Goal: Transaction & Acquisition: Purchase product/service

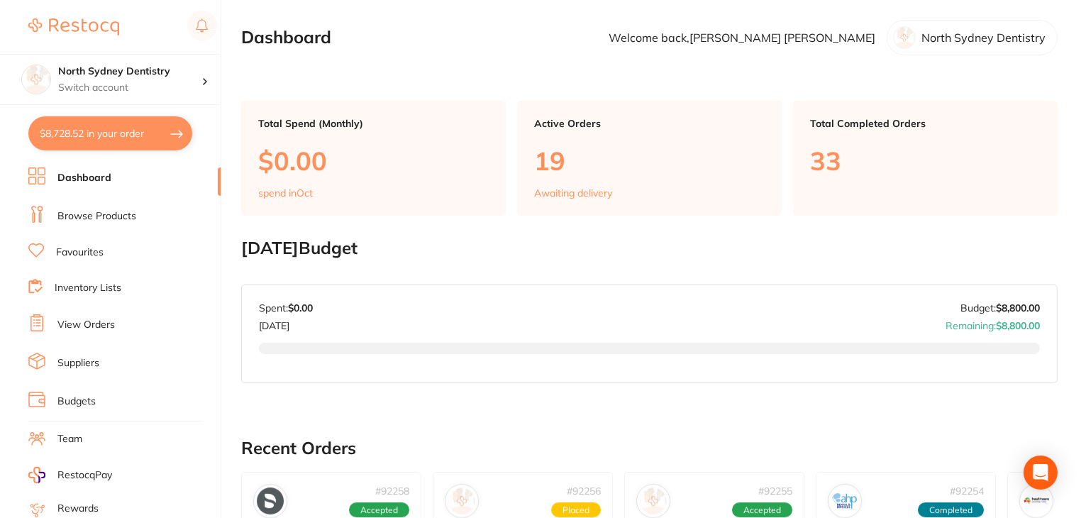
click at [92, 133] on button "$8,728.52 in your order" at bounding box center [110, 133] width 164 height 34
checkbox input "true"
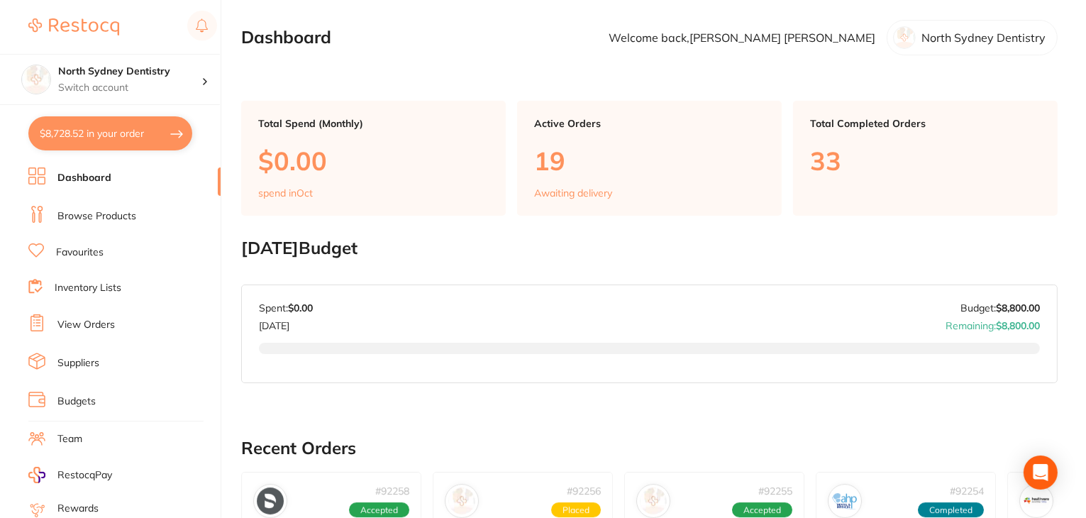
checkbox input "true"
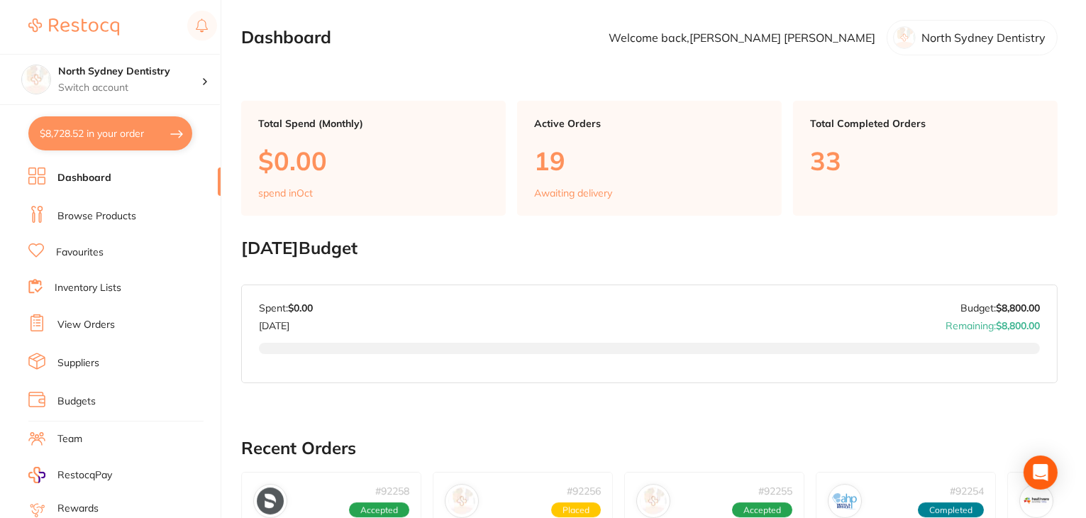
checkbox input "true"
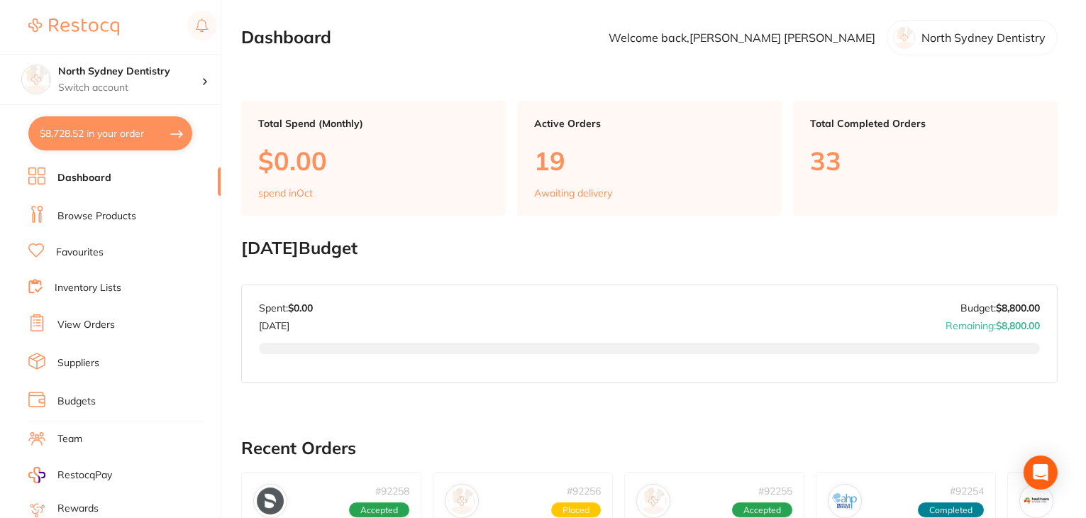
checkbox input "true"
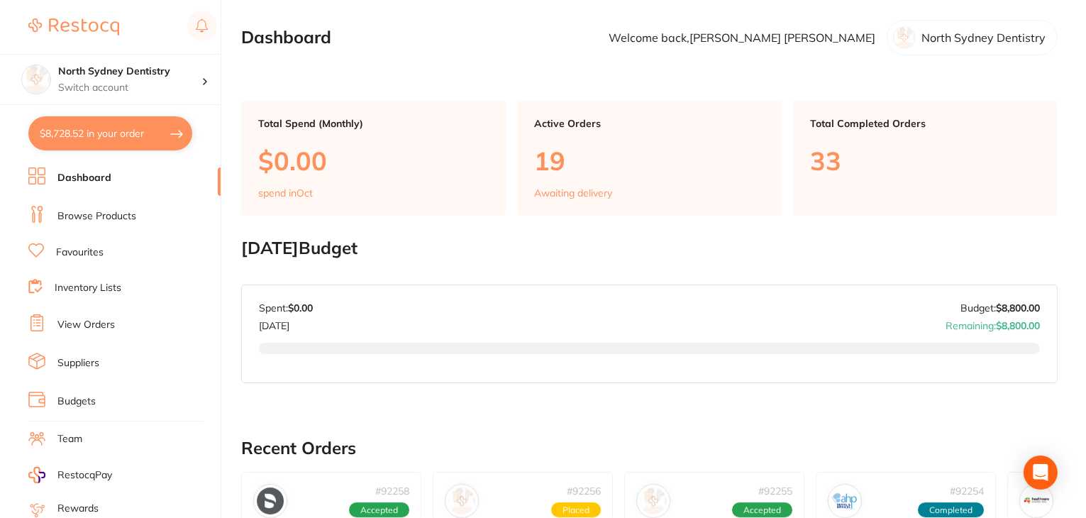
checkbox input "true"
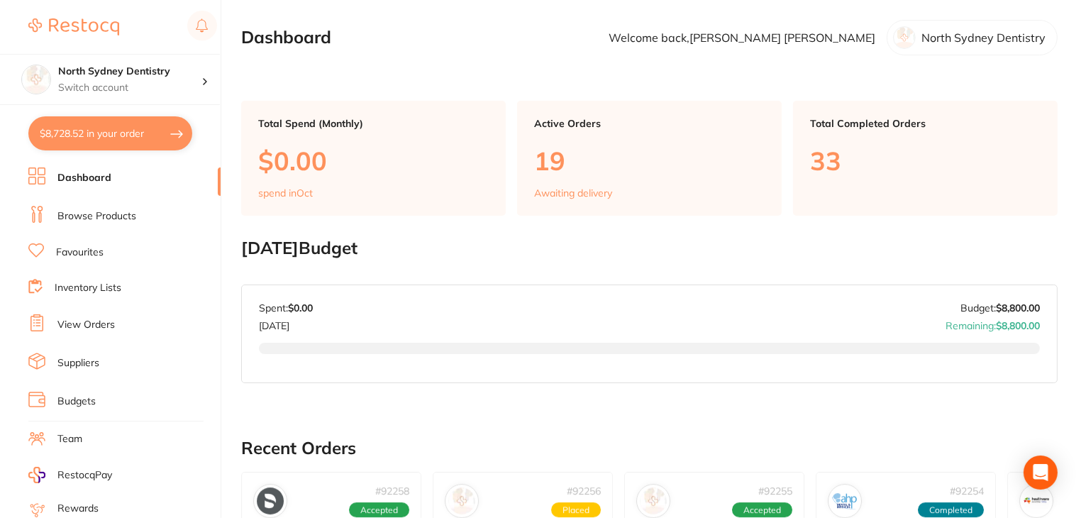
checkbox input "true"
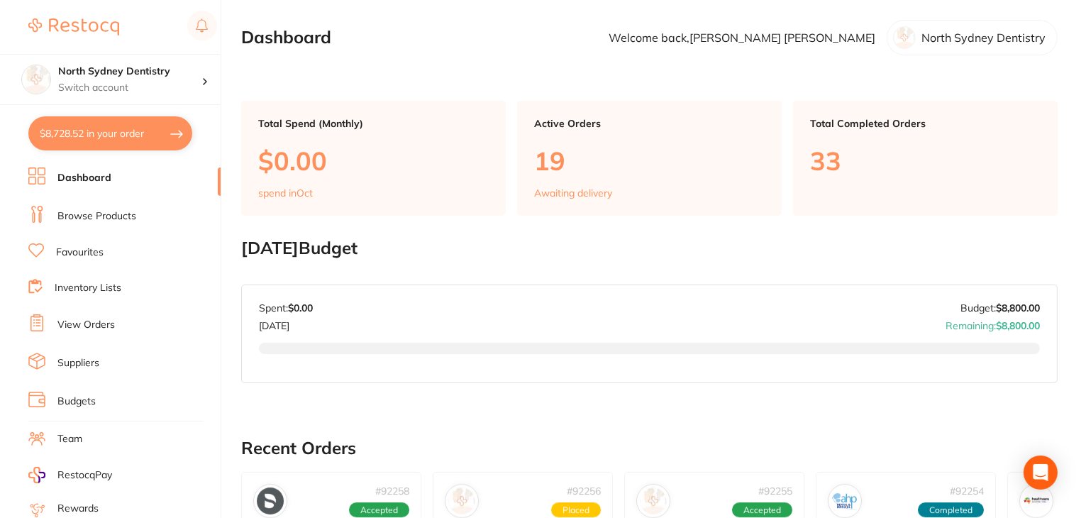
checkbox input "true"
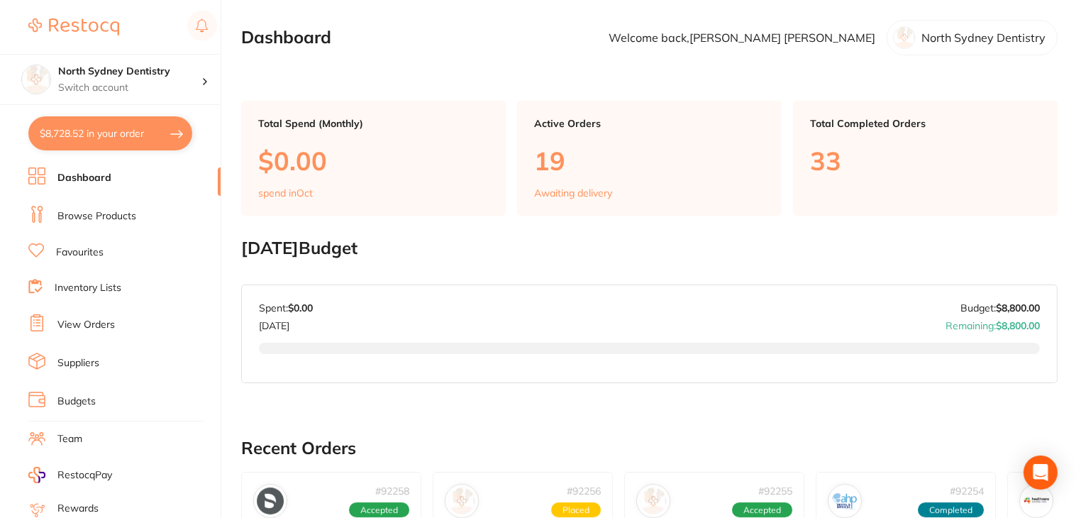
checkbox input "true"
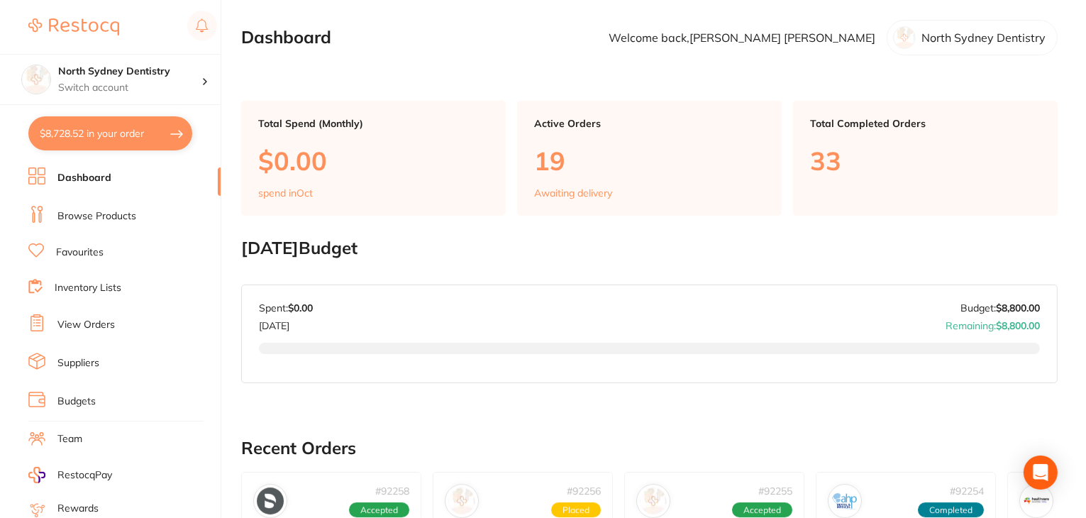
checkbox input "true"
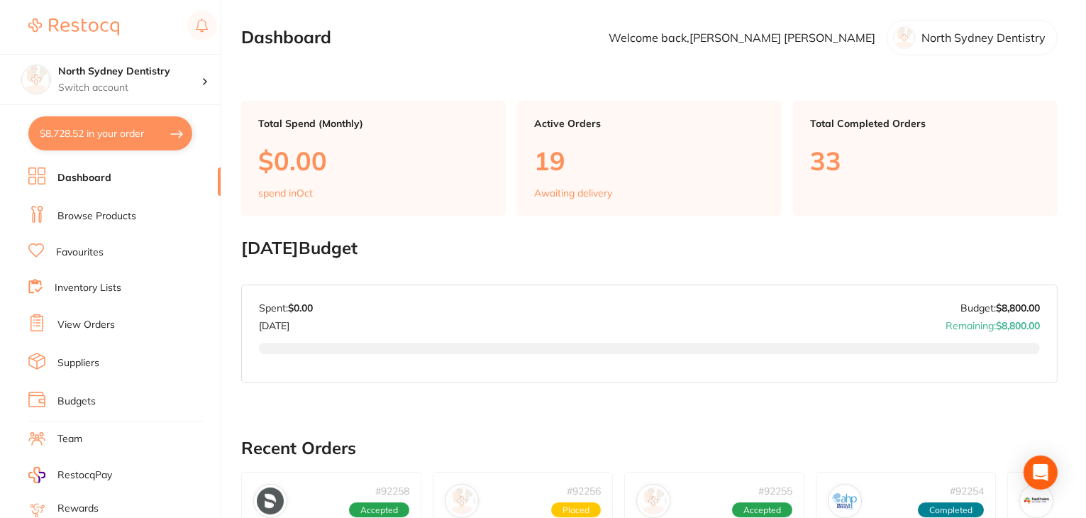
checkbox input "true"
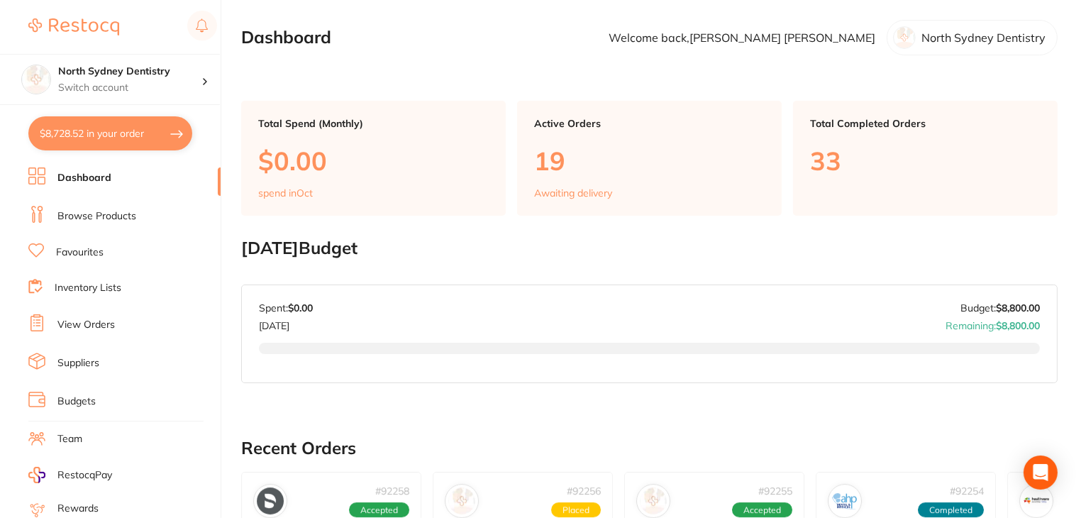
checkbox input "true"
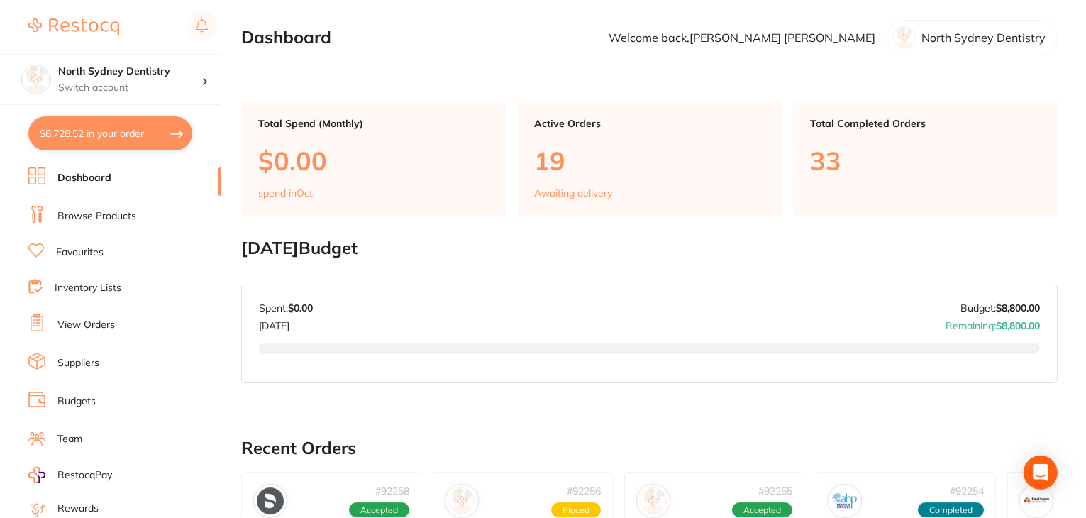
checkbox input "true"
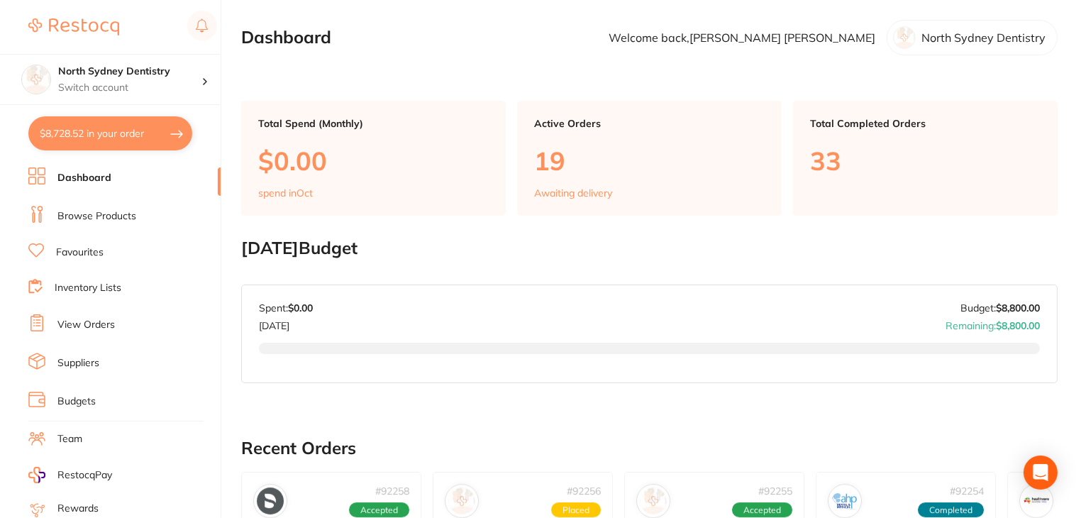
checkbox input "true"
click at [116, 129] on button "$8,728.52 in your order" at bounding box center [110, 133] width 164 height 34
checkbox input "true"
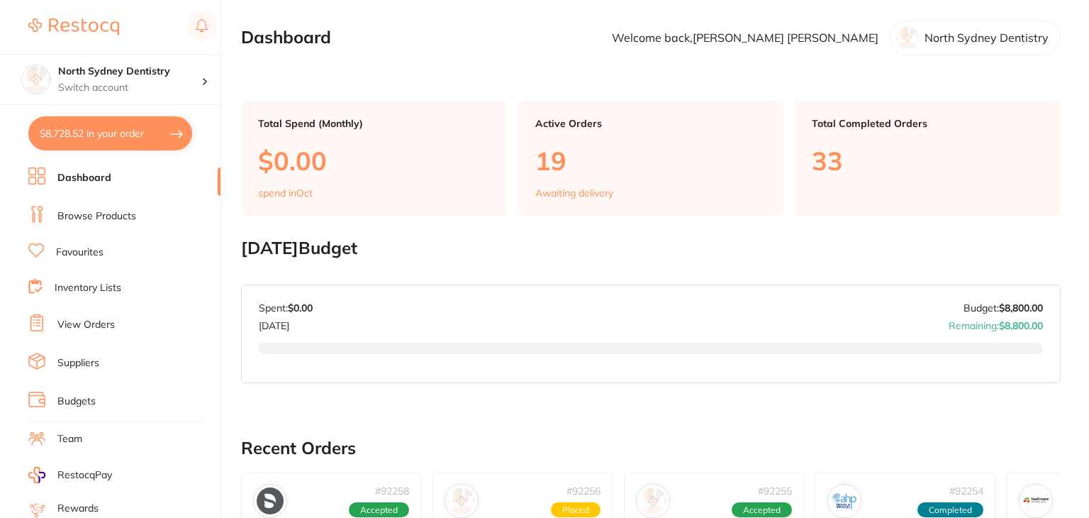
checkbox input "true"
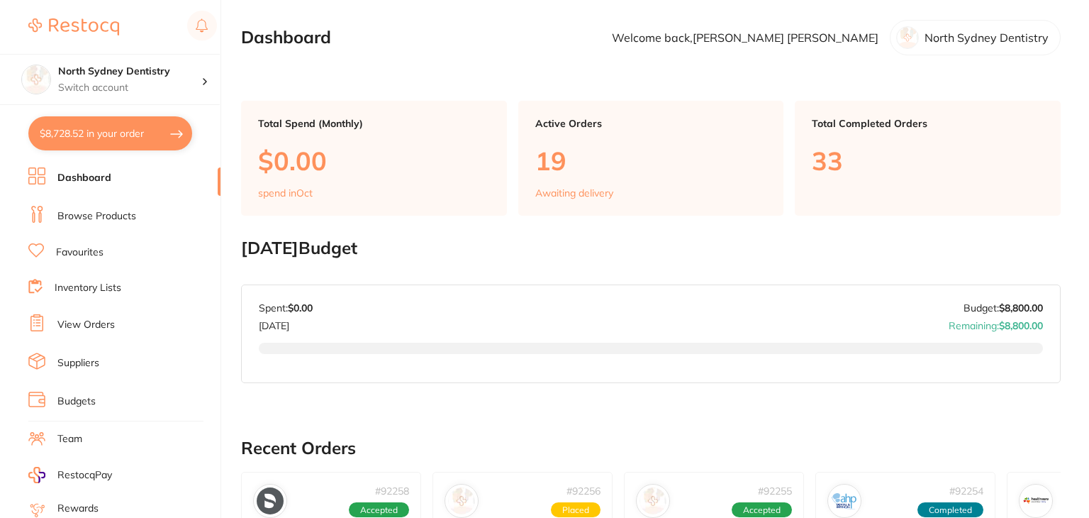
checkbox input "true"
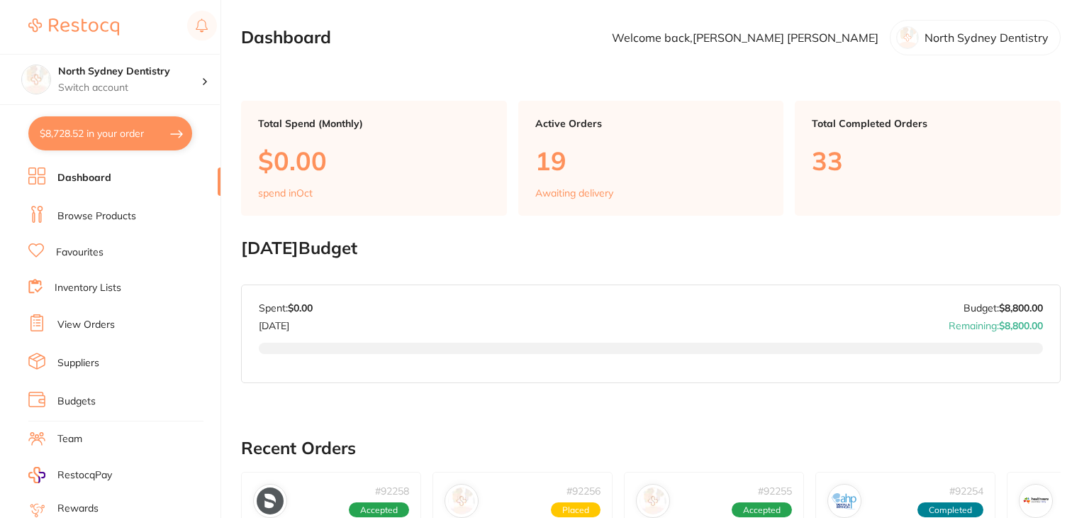
checkbox input "true"
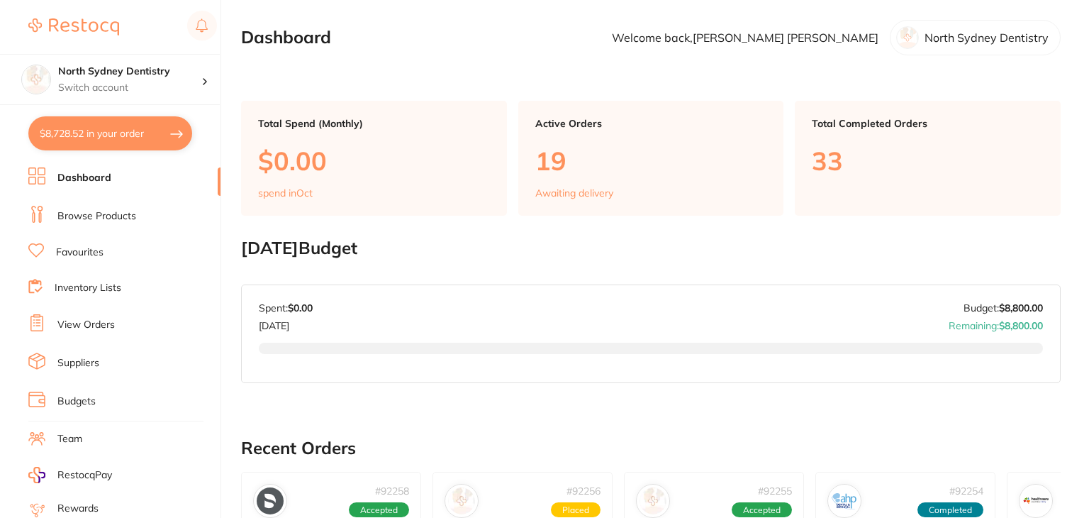
checkbox input "true"
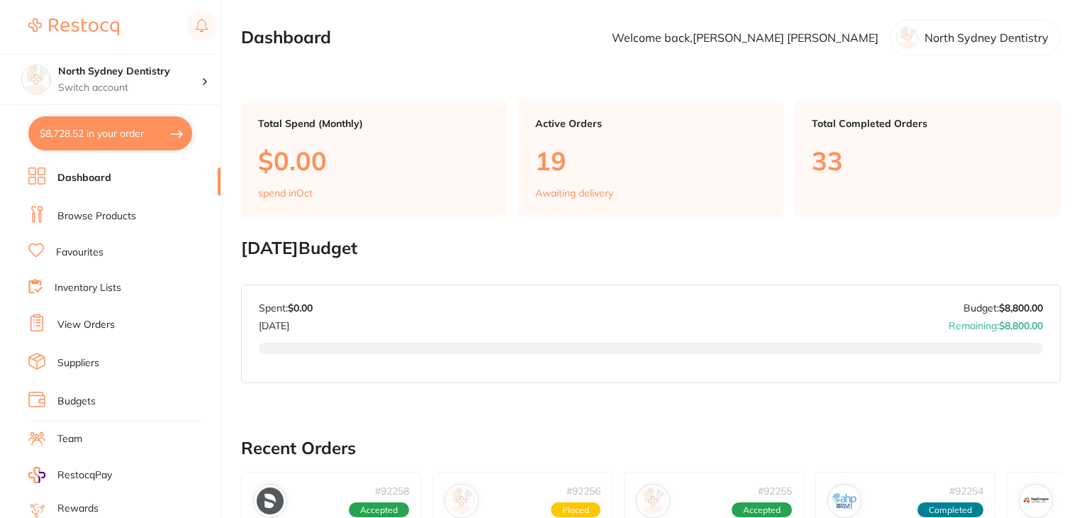
checkbox input "true"
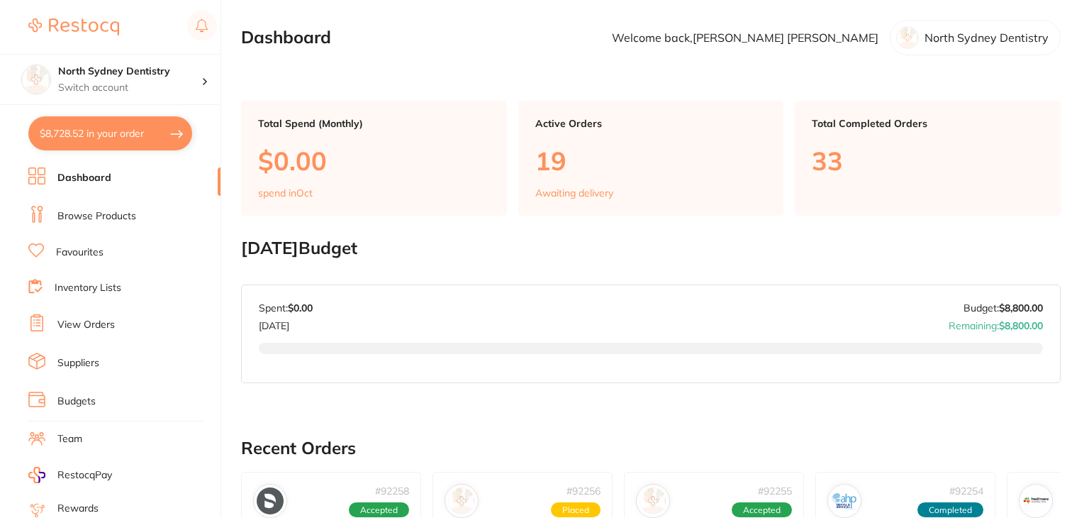
checkbox input "true"
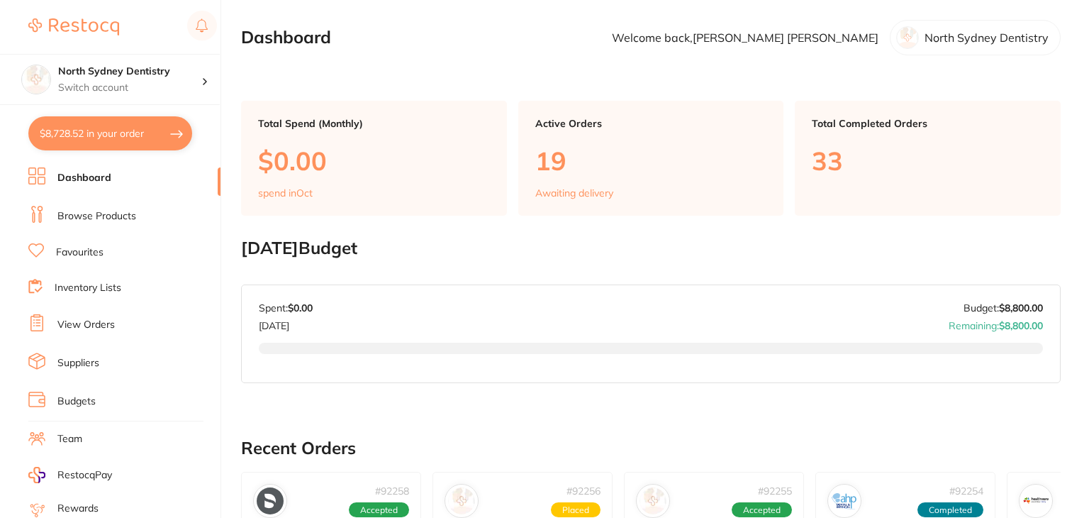
checkbox input "true"
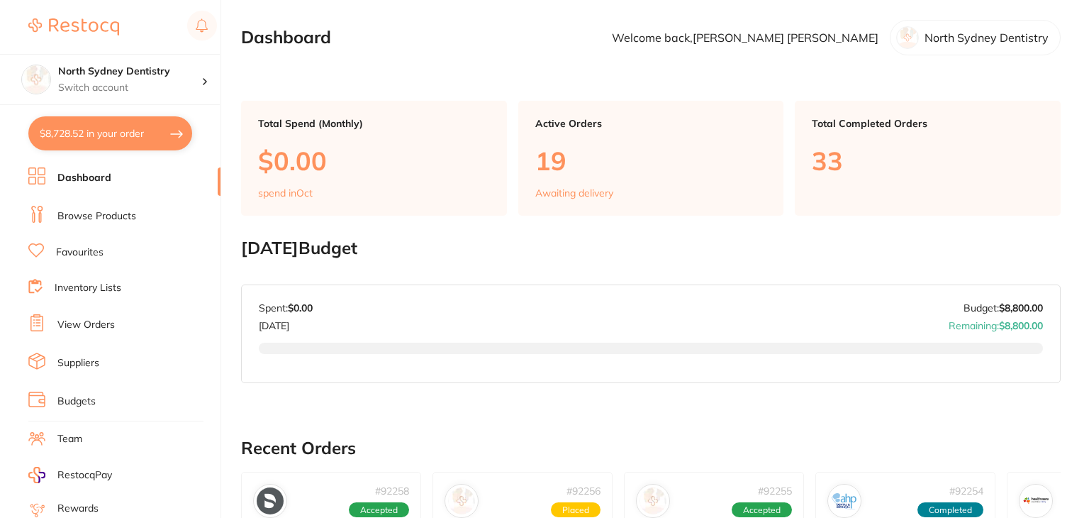
checkbox input "true"
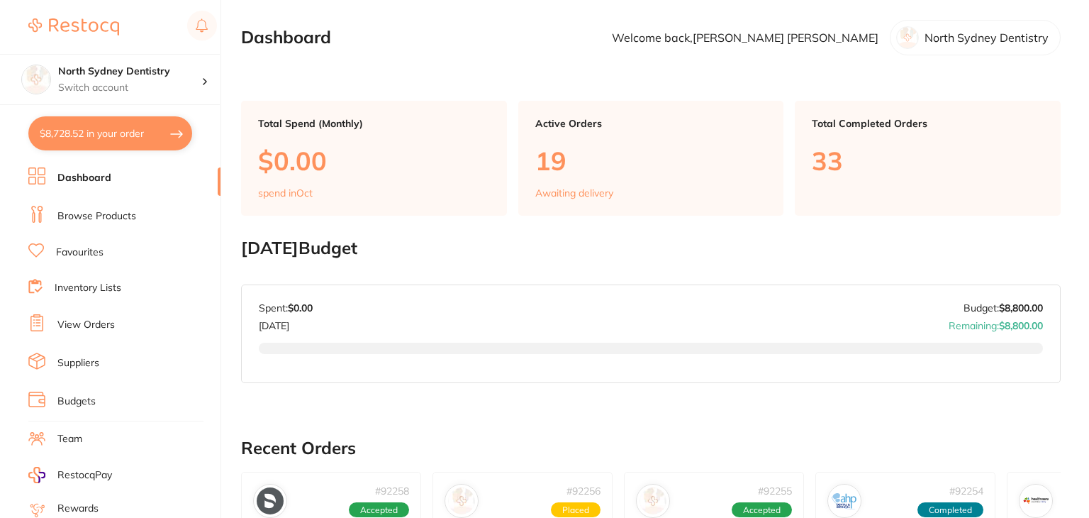
checkbox input "true"
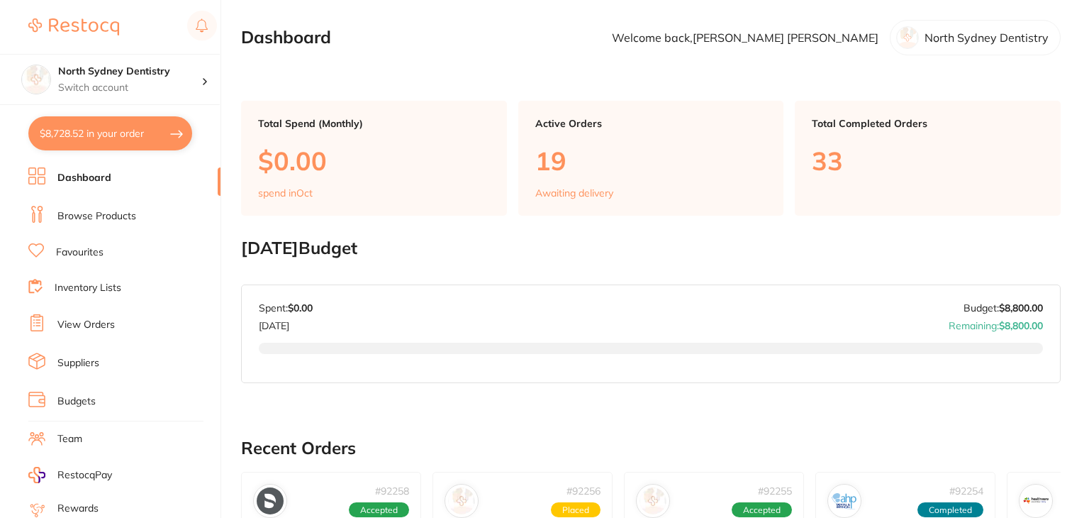
checkbox input "true"
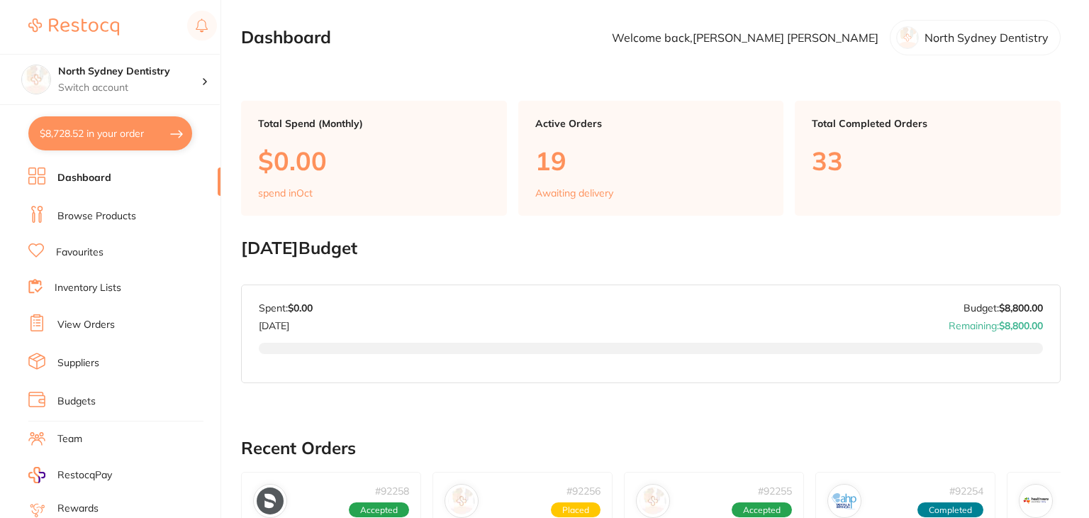
checkbox input "true"
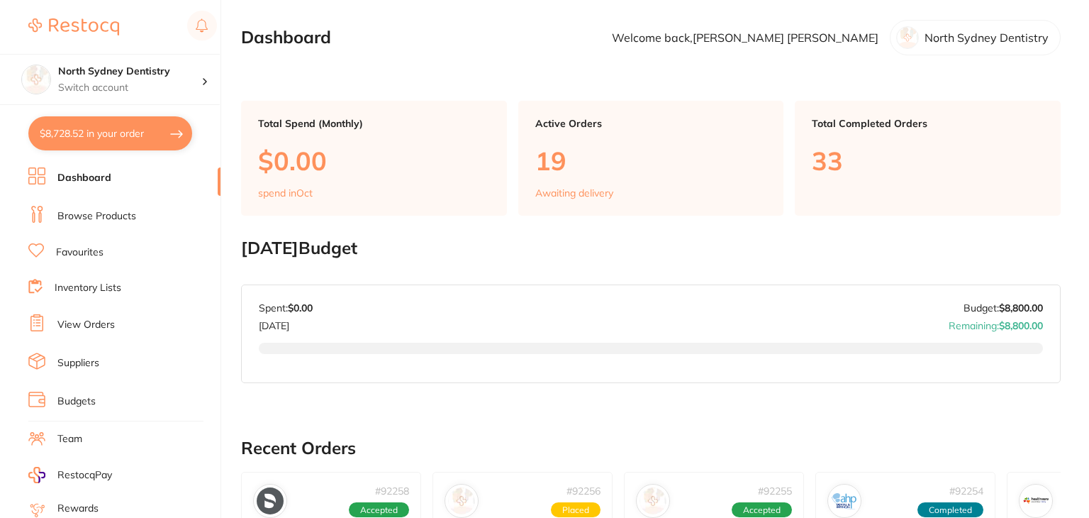
checkbox input "true"
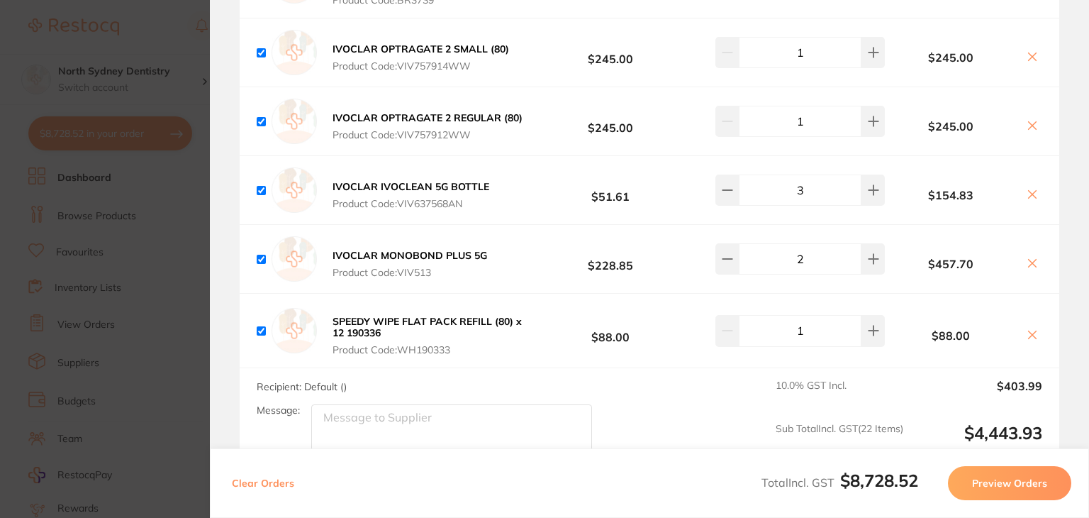
scroll to position [4963, 0]
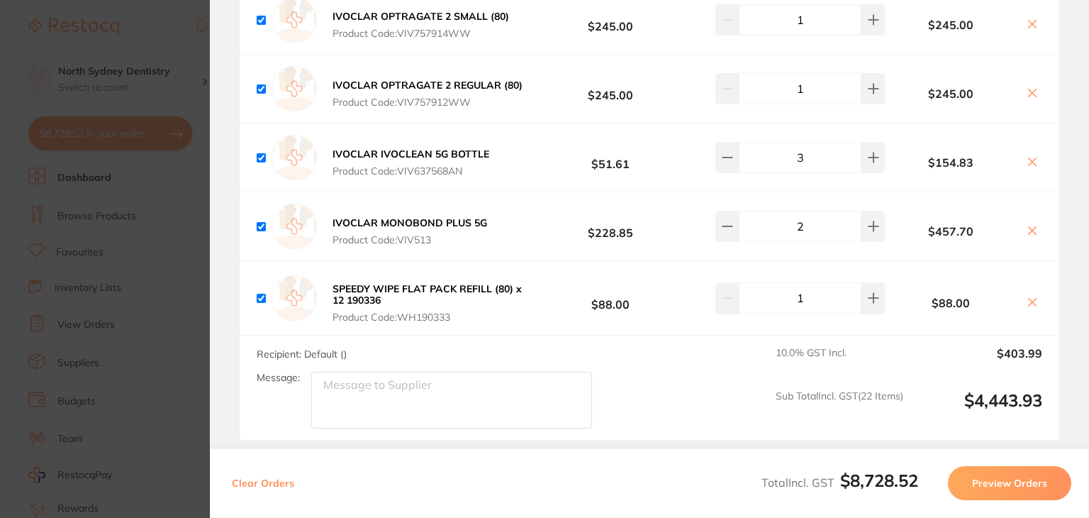
click at [999, 482] on button "Preview Orders" at bounding box center [1009, 483] width 123 height 34
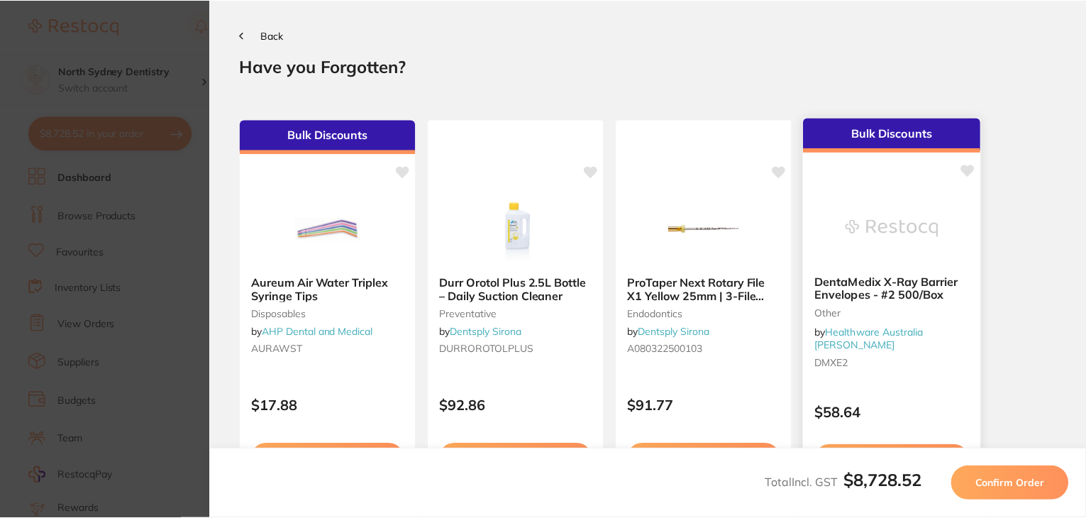
scroll to position [0, 0]
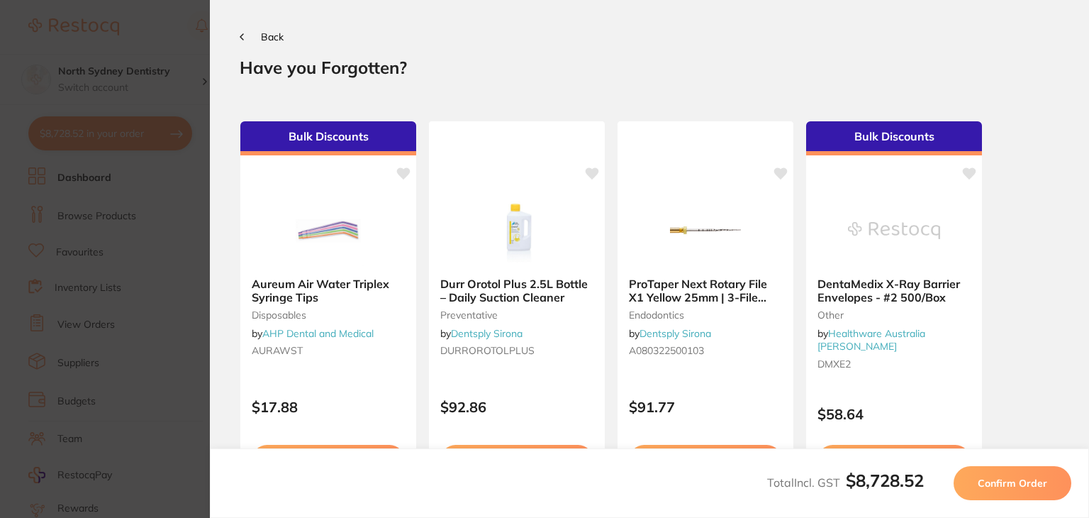
click at [1041, 496] on button "Confirm Order" at bounding box center [1013, 483] width 118 height 34
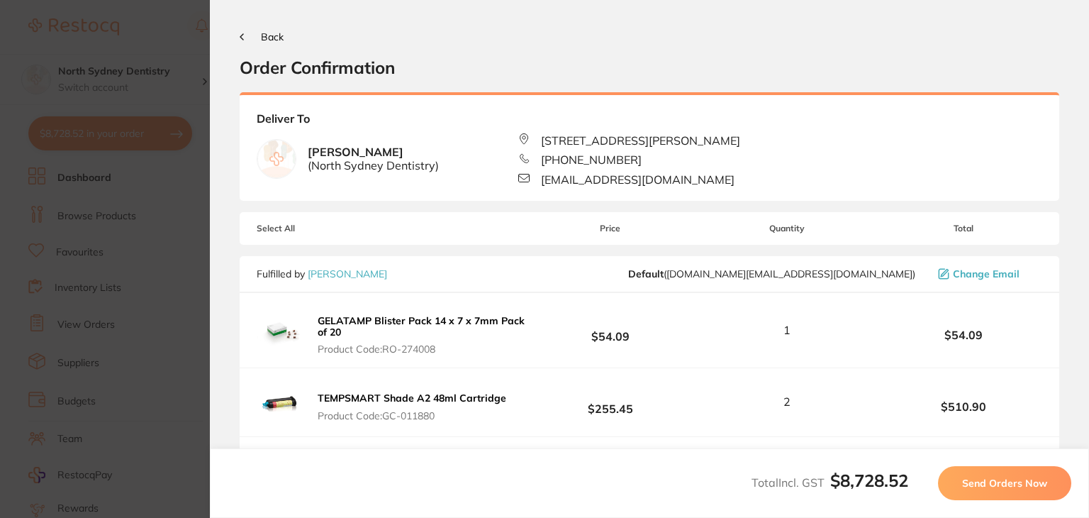
click at [1041, 489] on button "Send Orders Now" at bounding box center [1004, 483] width 133 height 34
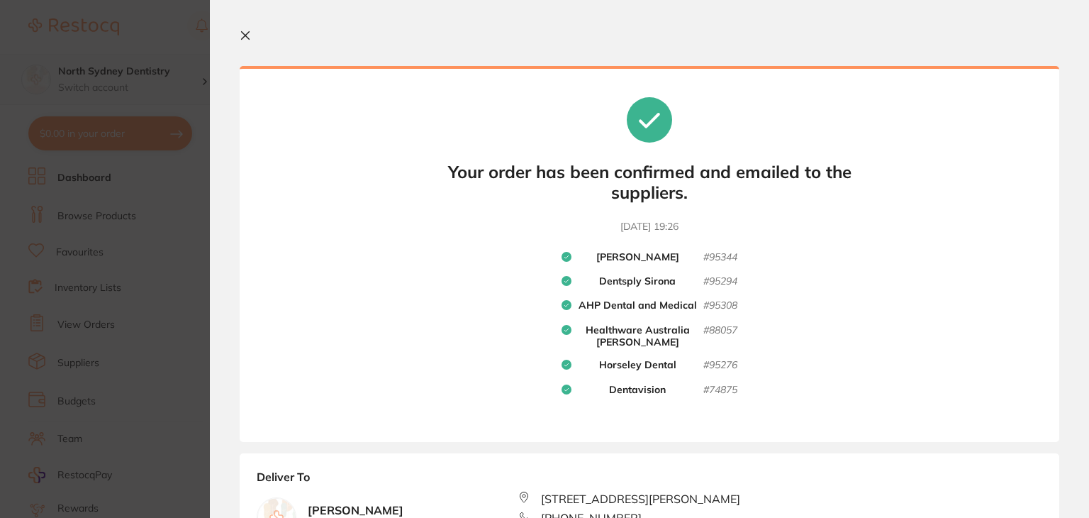
click at [244, 38] on icon at bounding box center [245, 35] width 11 height 11
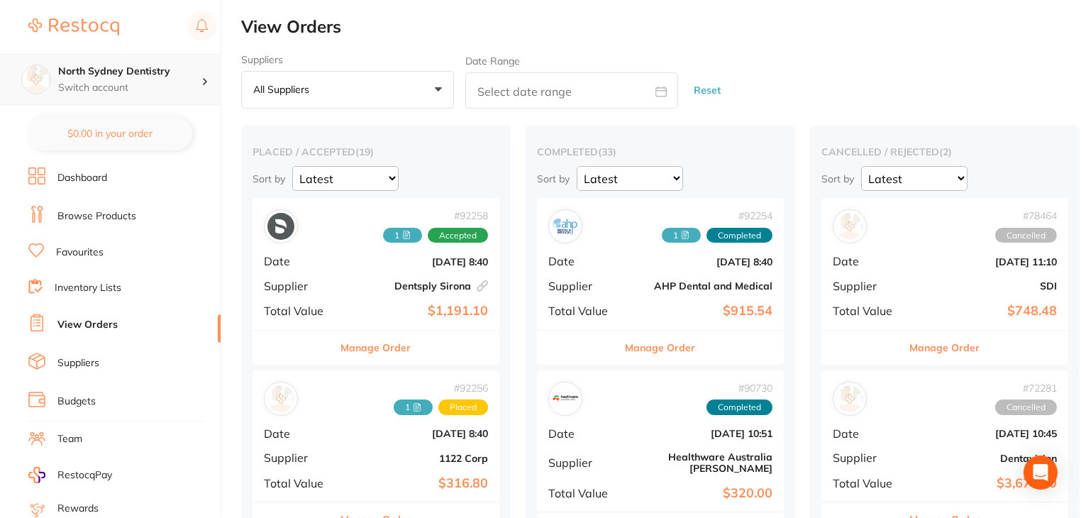
click at [158, 83] on p "Switch account" at bounding box center [129, 88] width 143 height 14
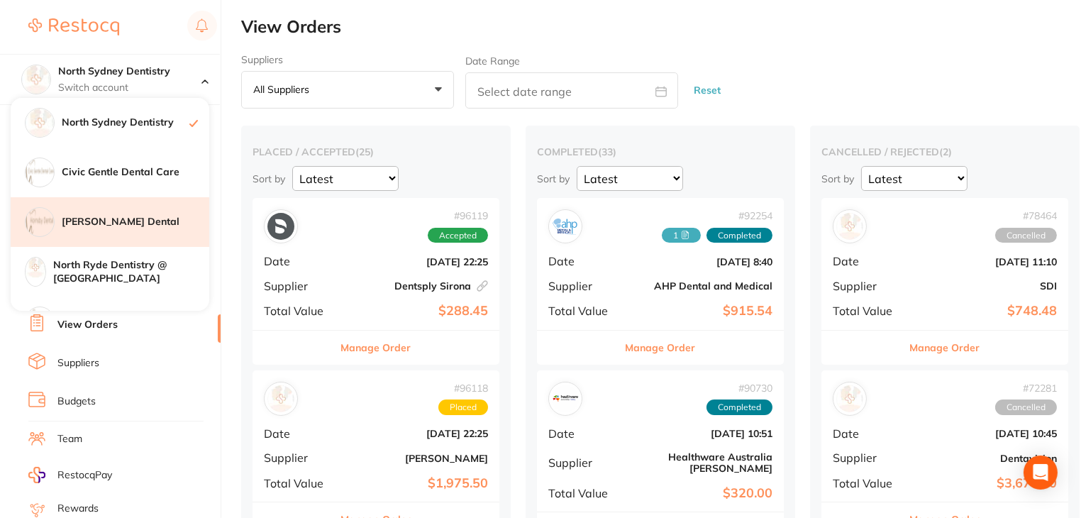
scroll to position [71, 0]
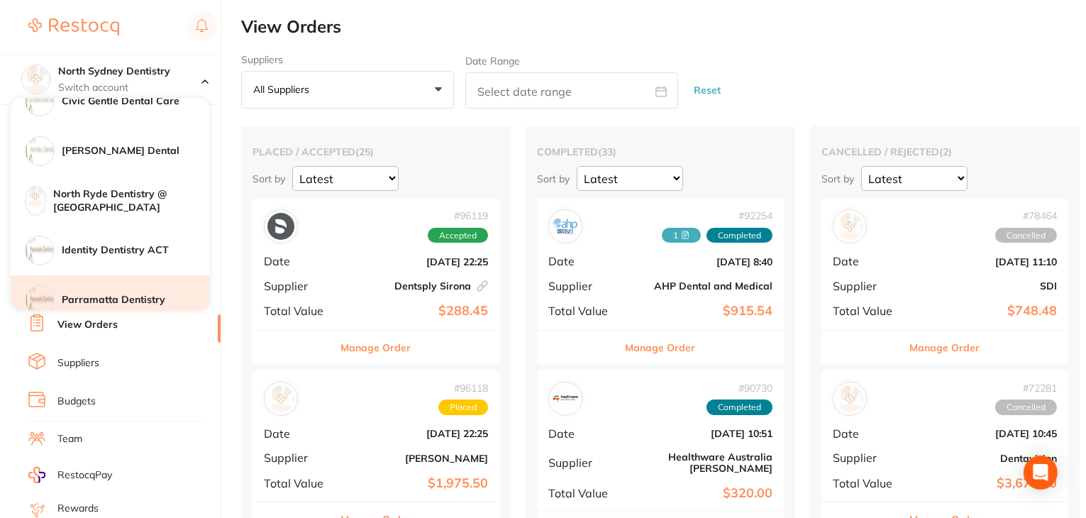
click at [125, 297] on h4 "Parramatta Dentistry" at bounding box center [135, 300] width 147 height 14
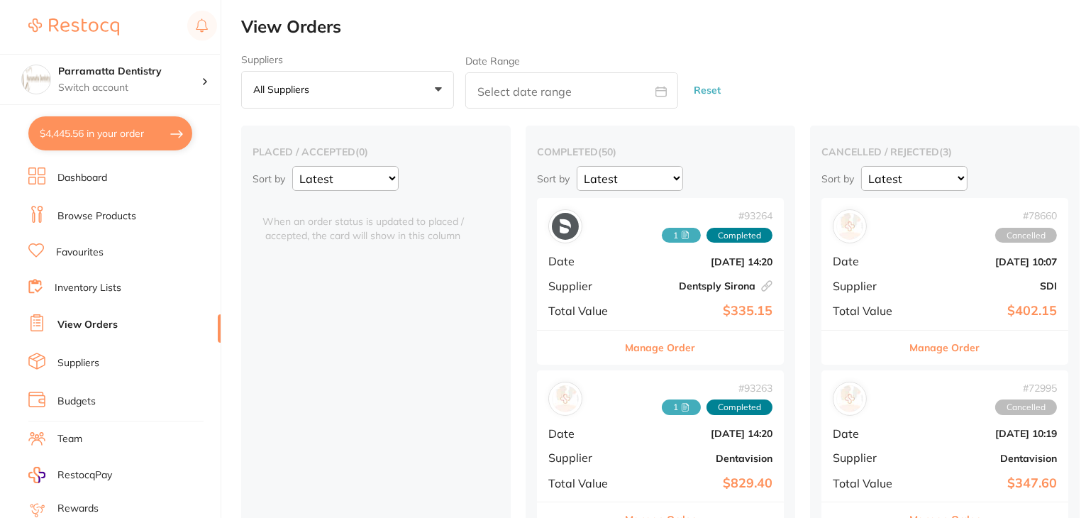
click at [98, 181] on link "Dashboard" at bounding box center [82, 178] width 50 height 14
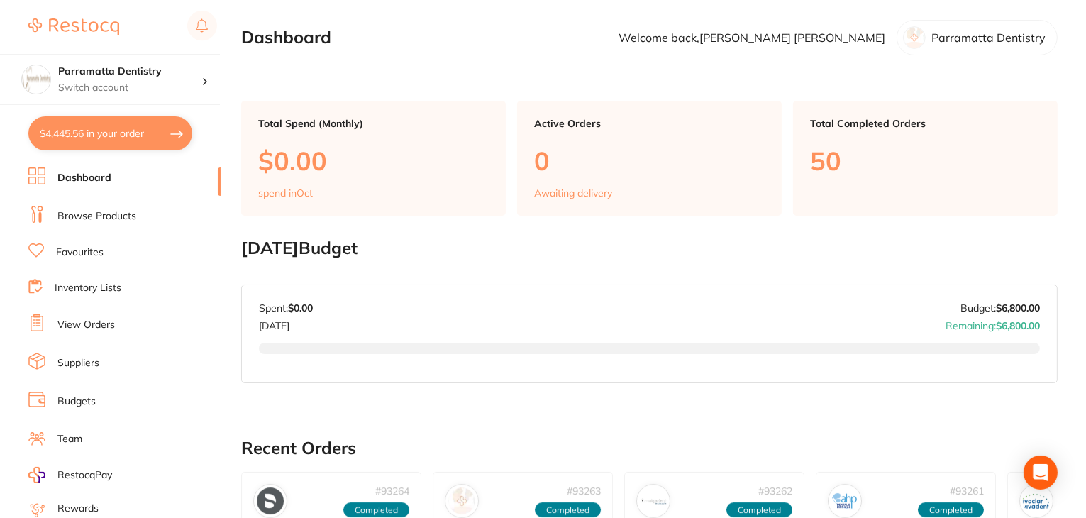
click at [176, 135] on button "$4,445.56 in your order" at bounding box center [110, 133] width 164 height 34
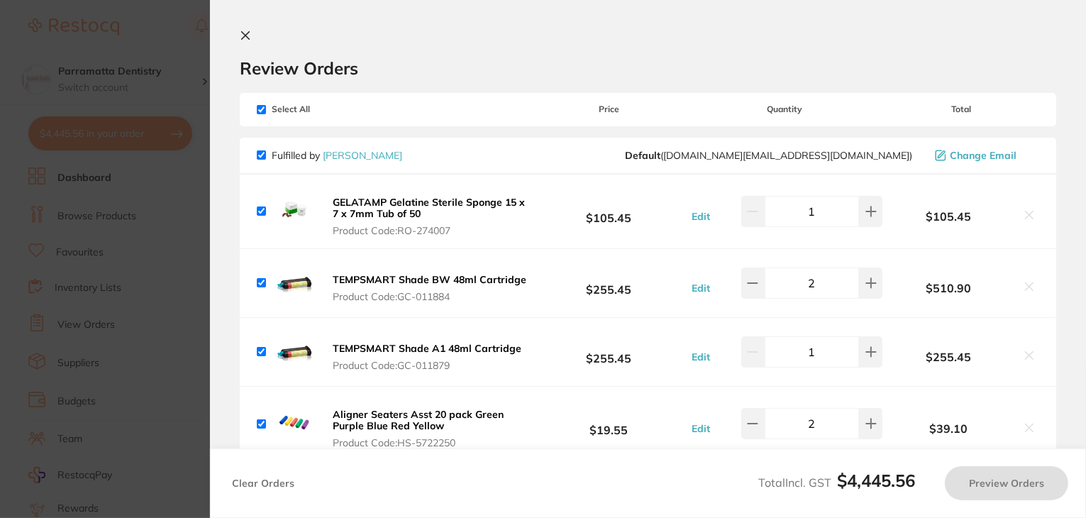
checkbox input "true"
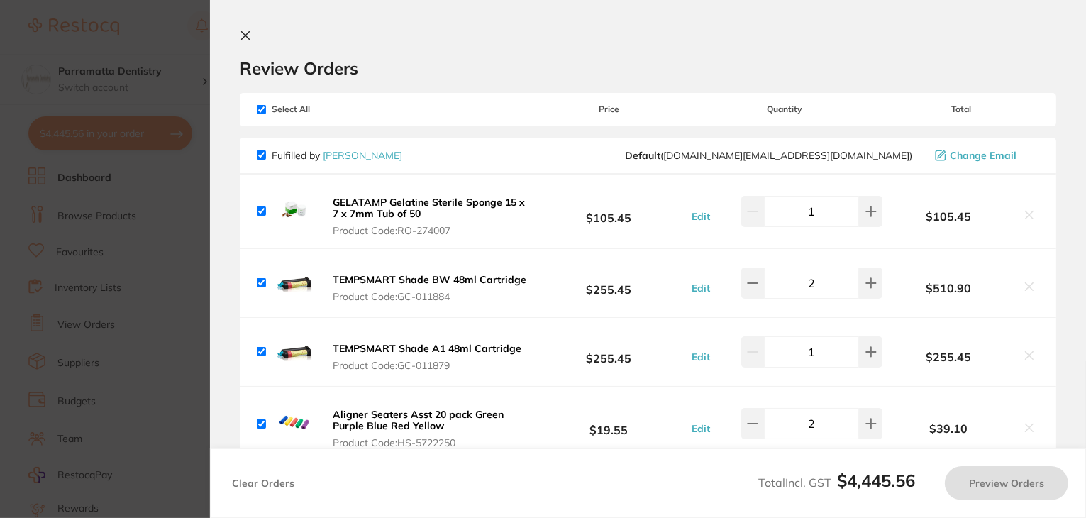
checkbox input "true"
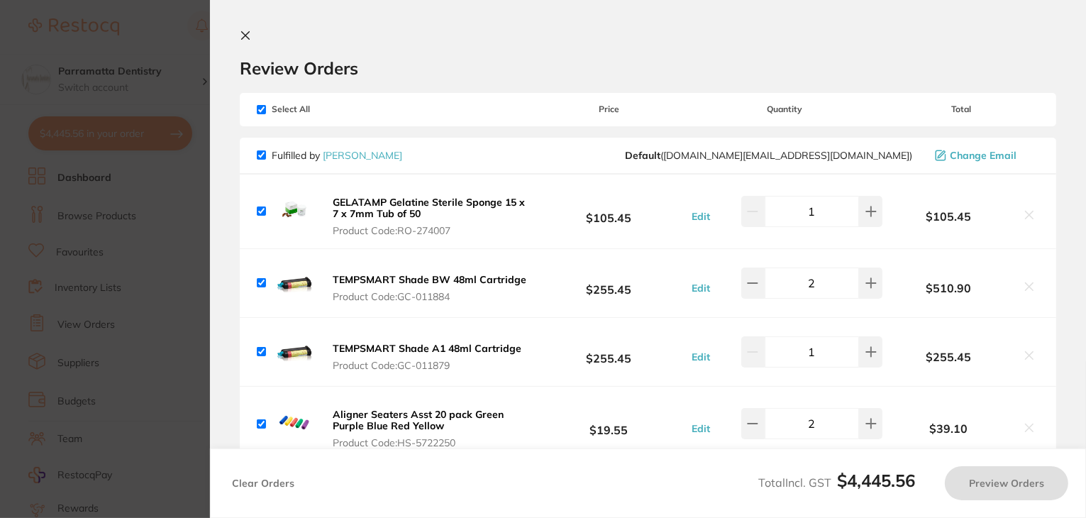
checkbox input "true"
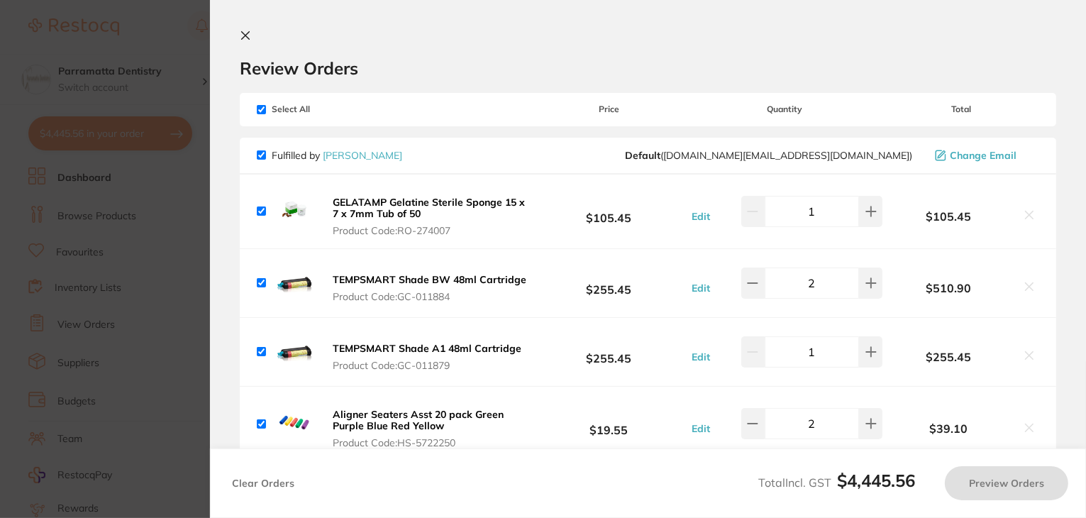
checkbox input "true"
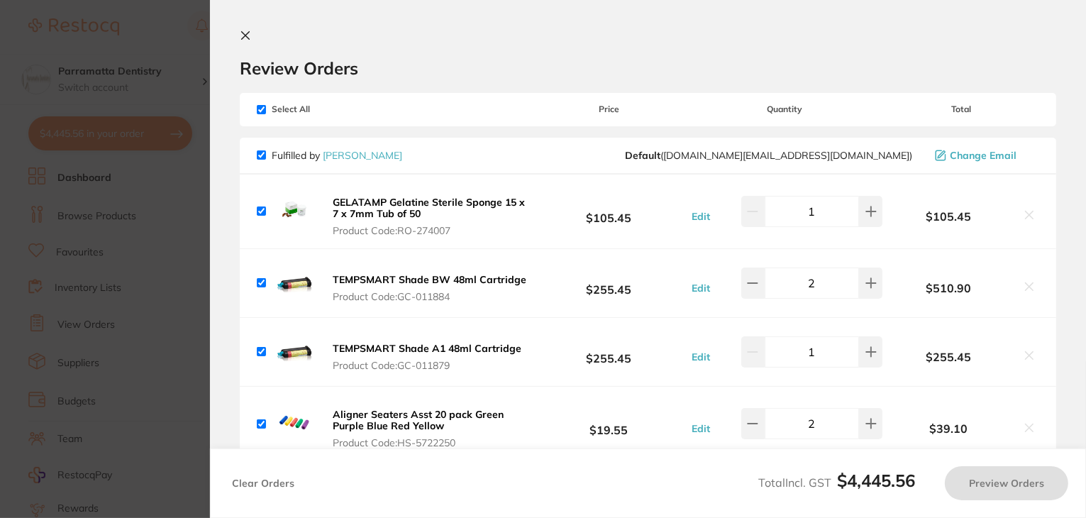
checkbox input "true"
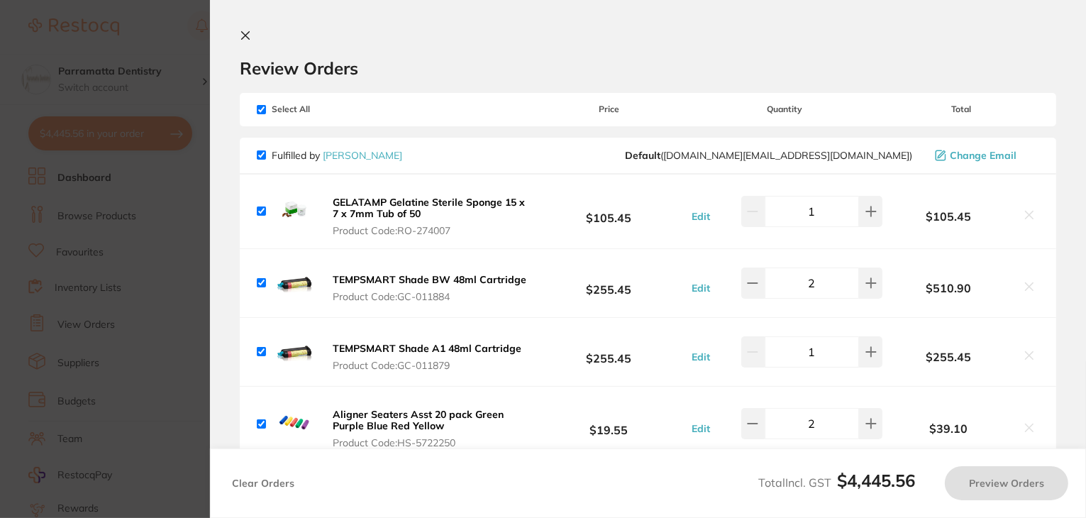
checkbox input "true"
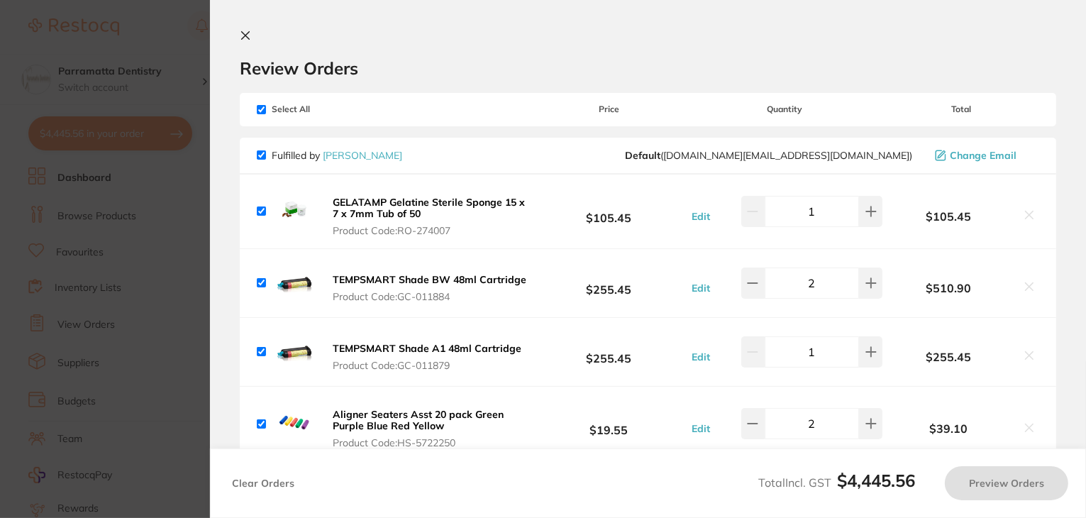
checkbox input "true"
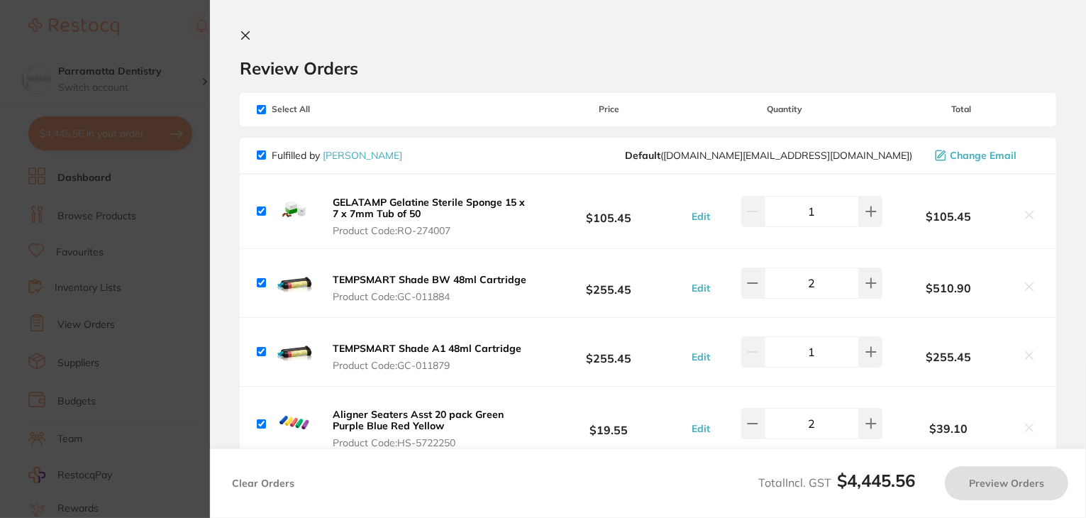
checkbox input "true"
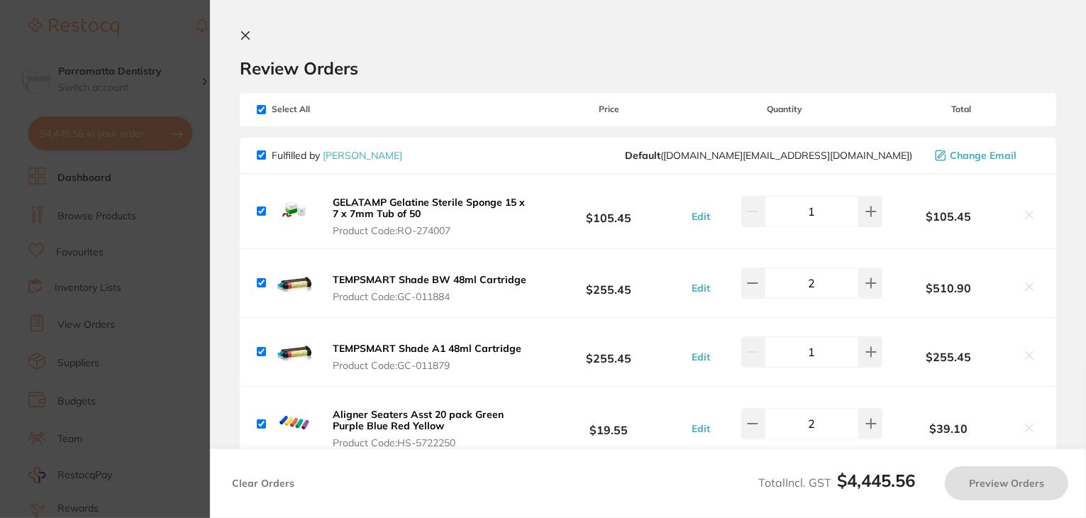
checkbox input "true"
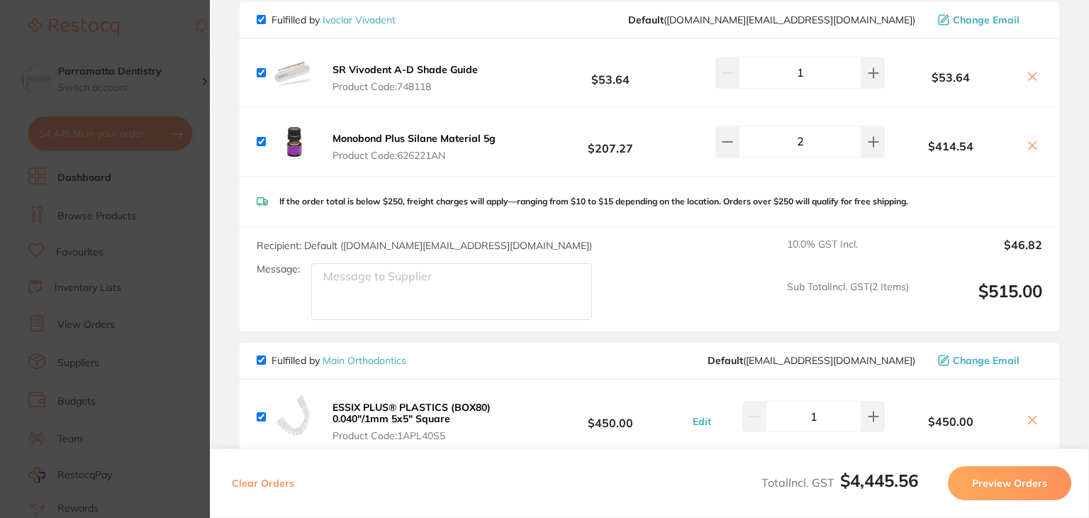
scroll to position [2269, 0]
click at [281, 60] on img at bounding box center [294, 71] width 45 height 45
click at [365, 65] on button "SR Vivodent A-D Shade Guide Product Code: 748118" at bounding box center [405, 77] width 154 height 30
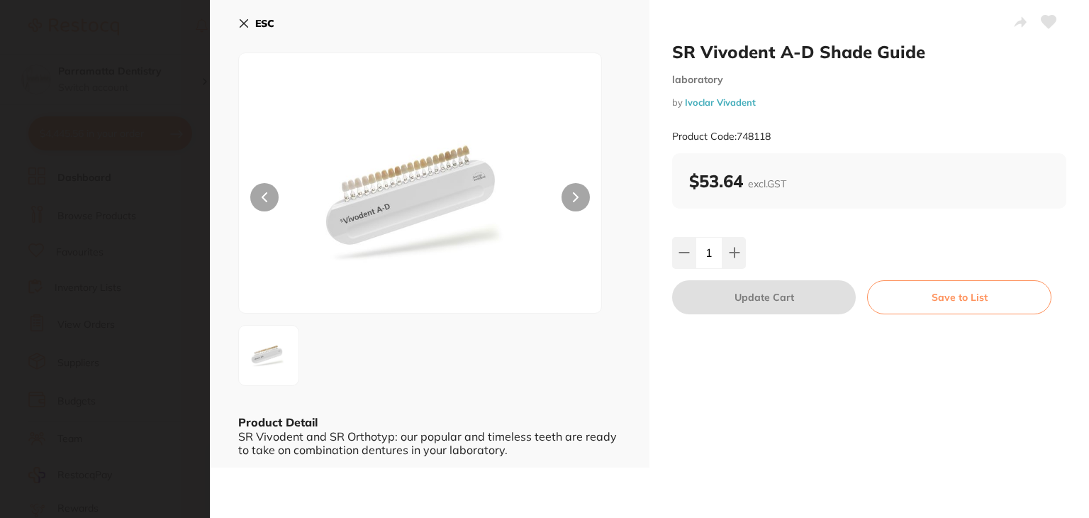
click at [346, 223] on img at bounding box center [420, 201] width 218 height 224
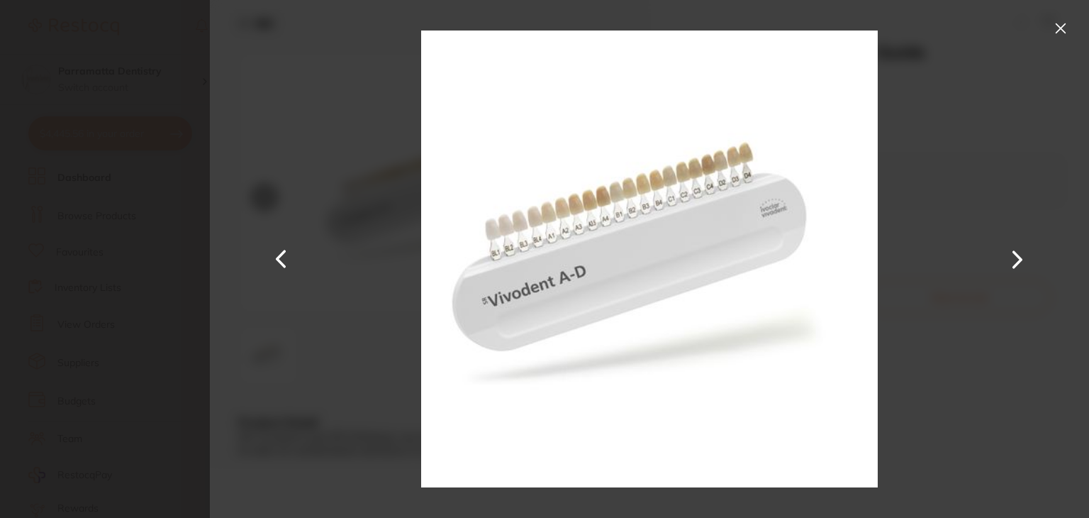
click at [1060, 23] on button at bounding box center [1060, 28] width 23 height 23
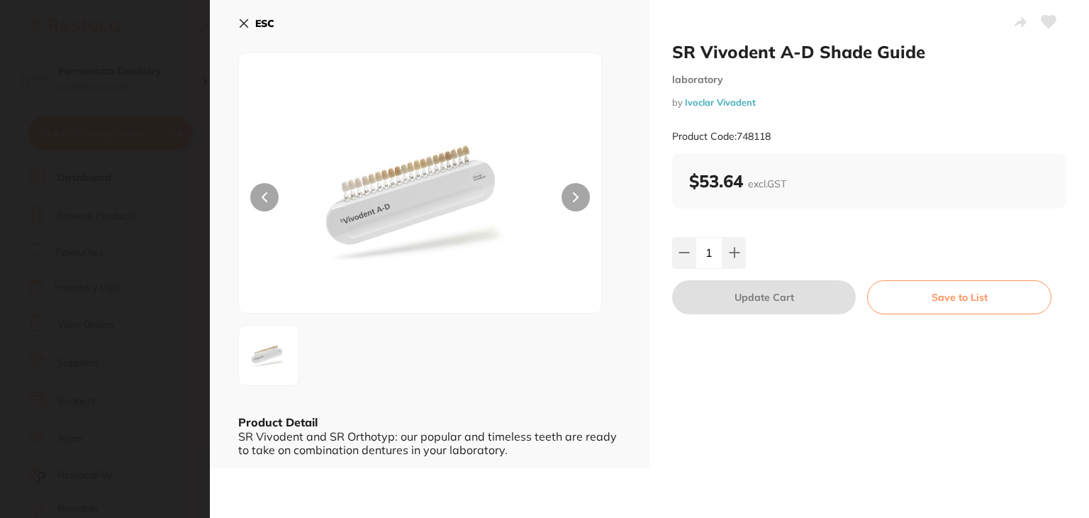
click at [262, 22] on b "ESC" at bounding box center [264, 23] width 19 height 13
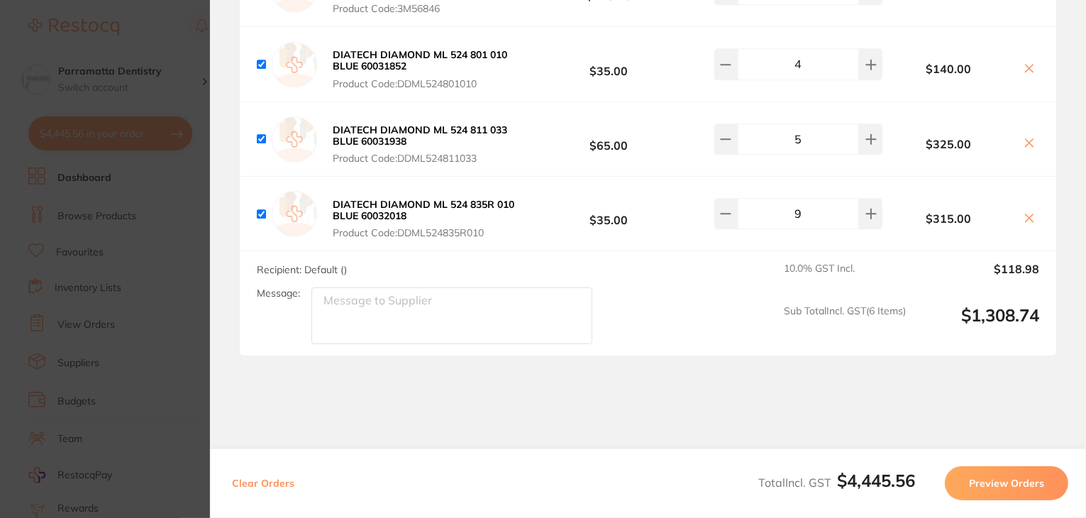
scroll to position [3711, 0]
click at [1004, 472] on button "Preview Orders" at bounding box center [1005, 483] width 123 height 34
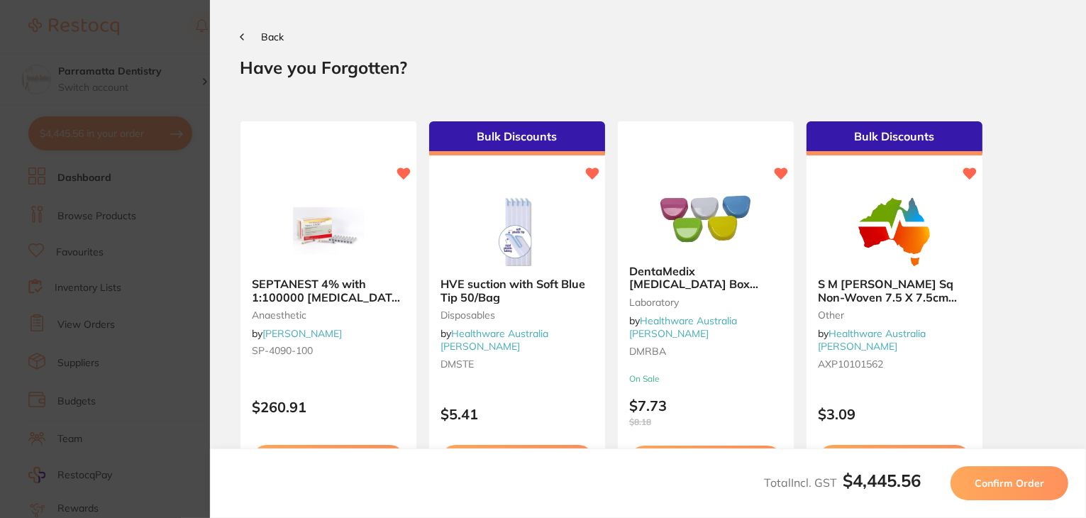
scroll to position [0, 0]
click at [1014, 484] on span "Confirm Order" at bounding box center [1008, 482] width 69 height 13
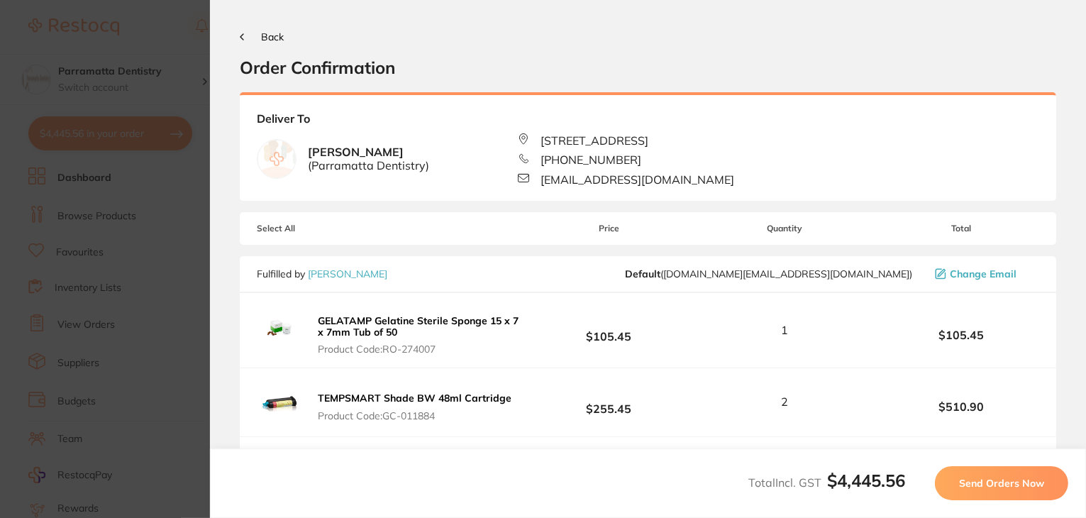
click at [1040, 491] on button "Send Orders Now" at bounding box center [1000, 483] width 133 height 34
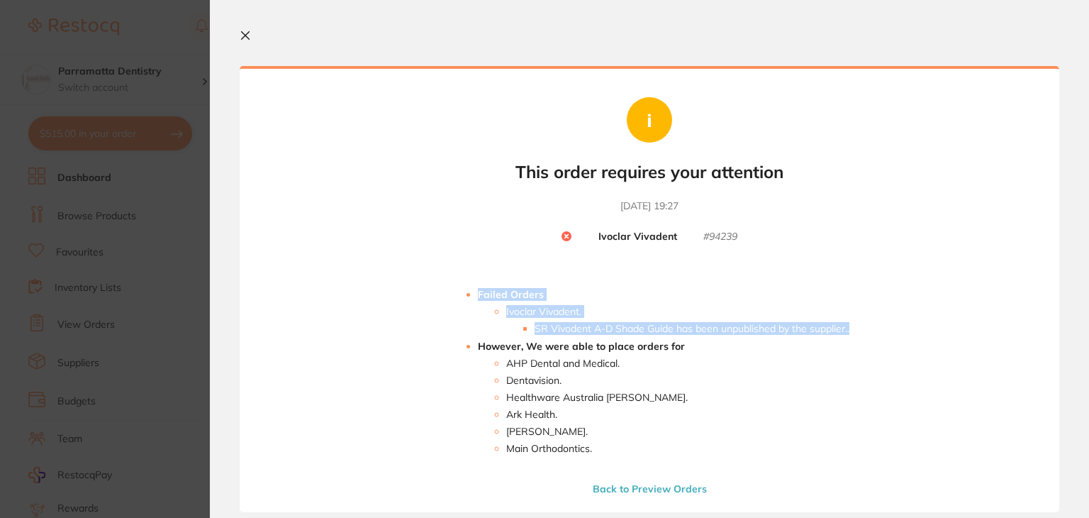
drag, startPoint x: 866, startPoint y: 328, endPoint x: 403, endPoint y: 265, distance: 468.0
click at [403, 265] on div "Your orders are being processed and we will notify you once we have placed the …" at bounding box center [650, 289] width 820 height 446
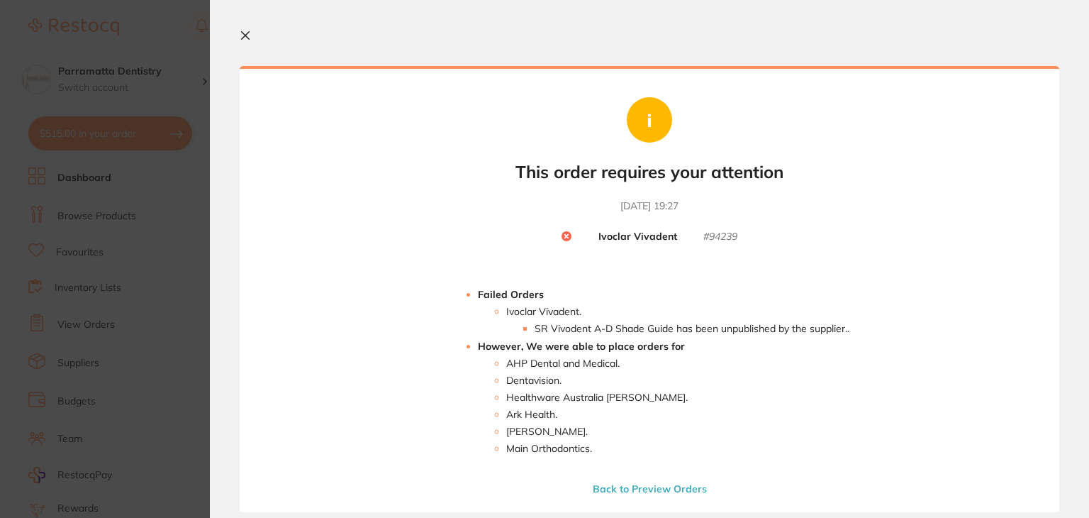
click at [696, 272] on div "Failed Orders Ivoclar Vivadent . SR Vivodent A-D Shade Guide has been unpublish…" at bounding box center [650, 383] width 400 height 223
